Goal: Information Seeking & Learning: Find specific fact

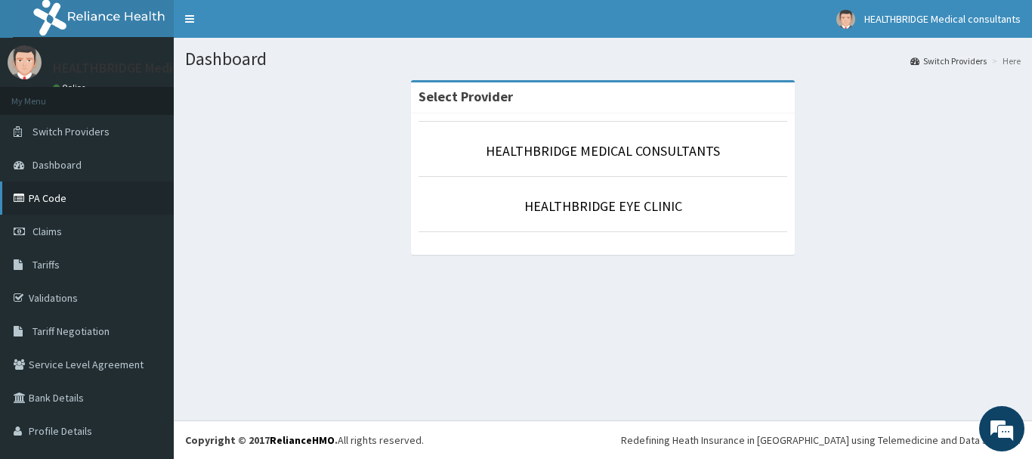
click at [70, 199] on link "PA Code" at bounding box center [87, 197] width 174 height 33
click at [62, 268] on link "Tariffs" at bounding box center [87, 264] width 174 height 33
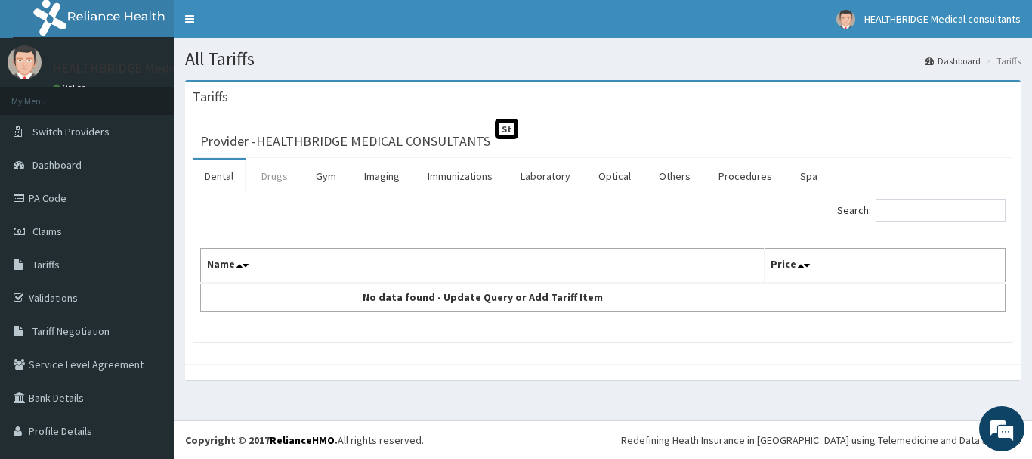
click at [273, 178] on link "Drugs" at bounding box center [274, 176] width 51 height 32
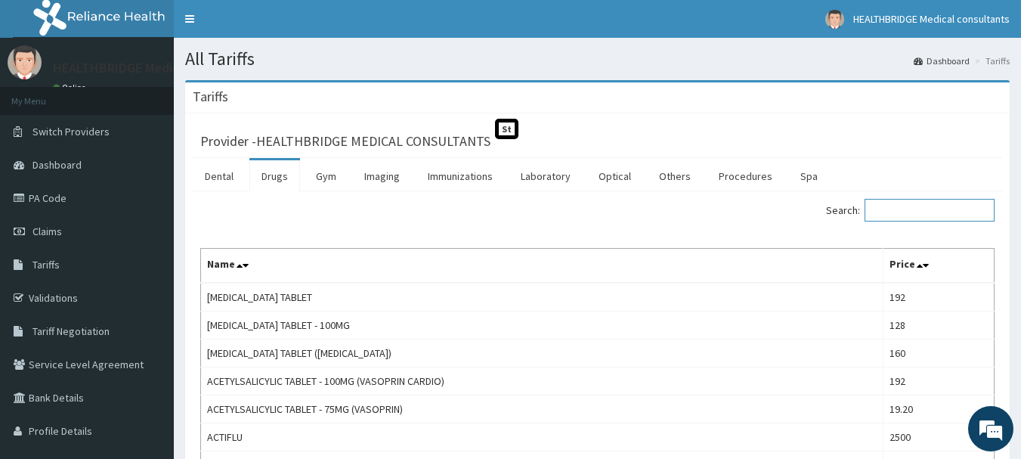
click at [896, 202] on input "Search:" at bounding box center [929, 210] width 130 height 23
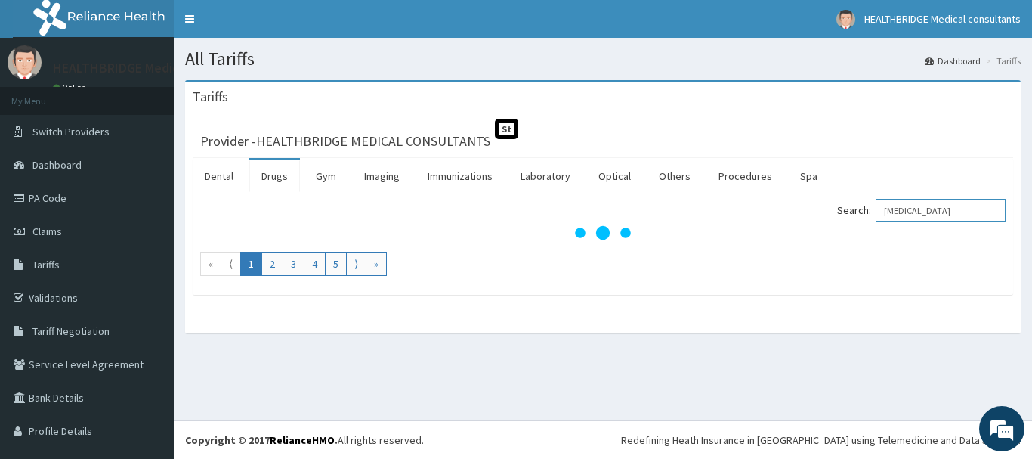
type input "[MEDICAL_DATA]"
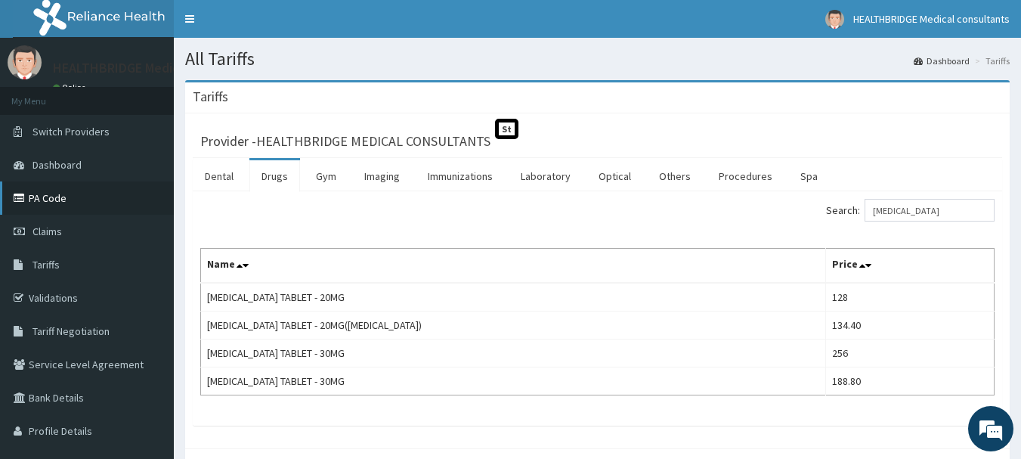
click at [84, 196] on link "PA Code" at bounding box center [87, 197] width 174 height 33
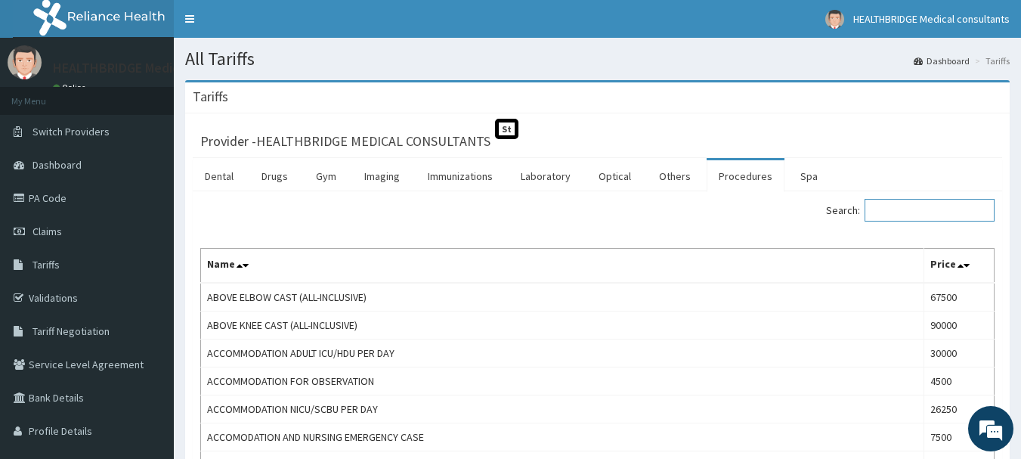
click at [910, 215] on input "Search:" at bounding box center [929, 210] width 130 height 23
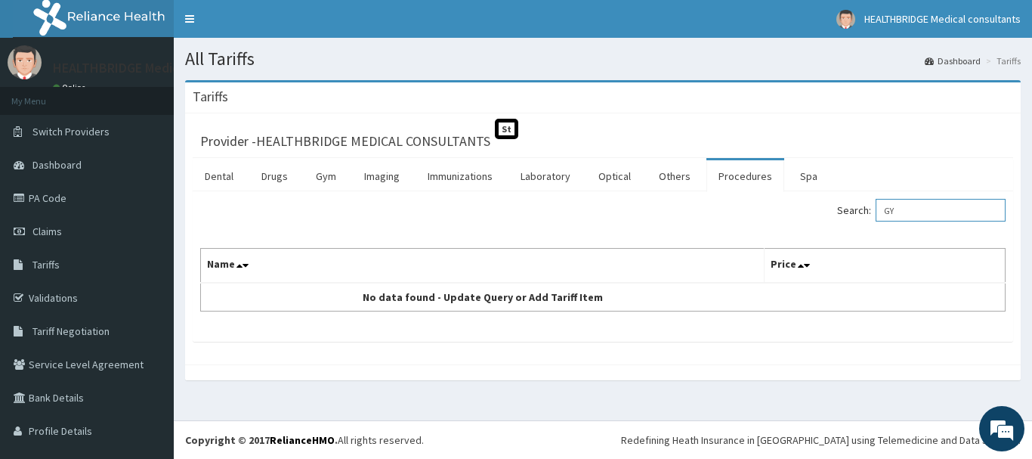
type input "G"
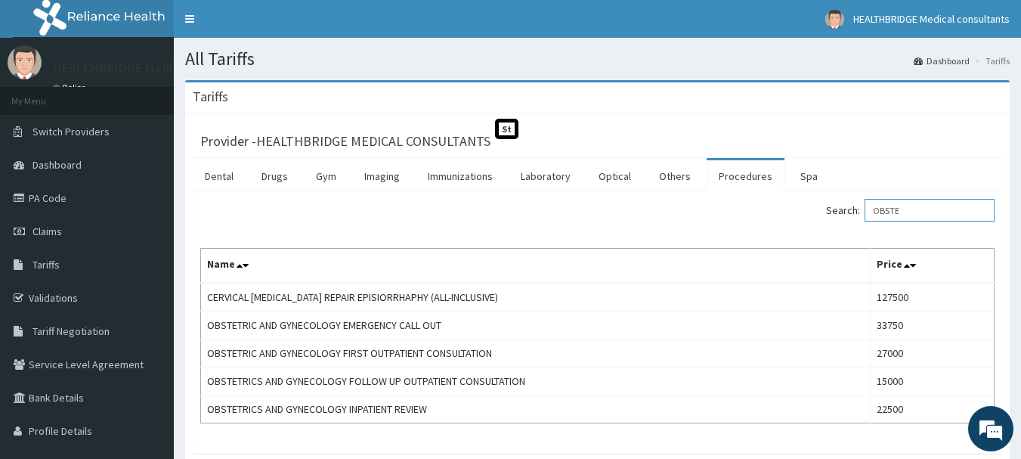
type input "OBSTE"
click at [80, 199] on link "PA Code" at bounding box center [87, 197] width 174 height 33
